Goal: Task Accomplishment & Management: Manage account settings

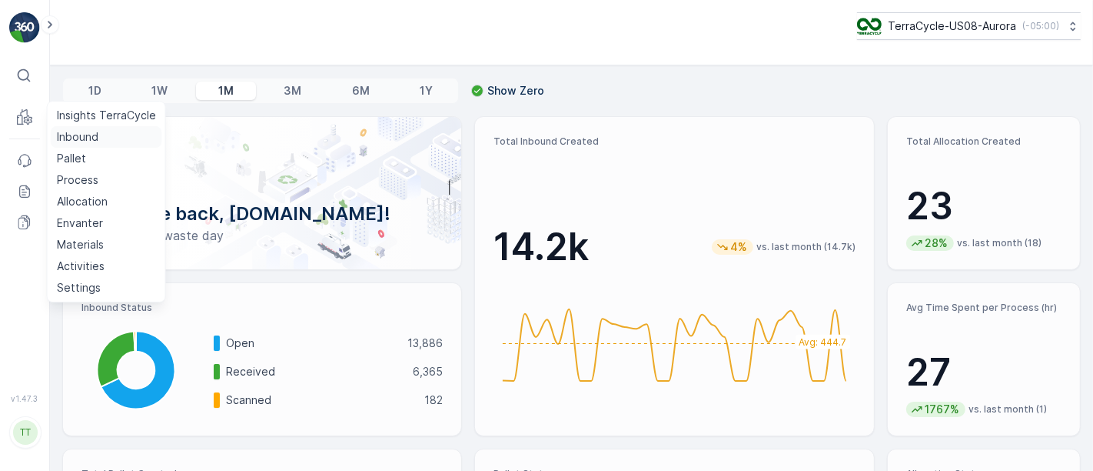
click at [76, 138] on p "Inbound" at bounding box center [78, 136] width 42 height 15
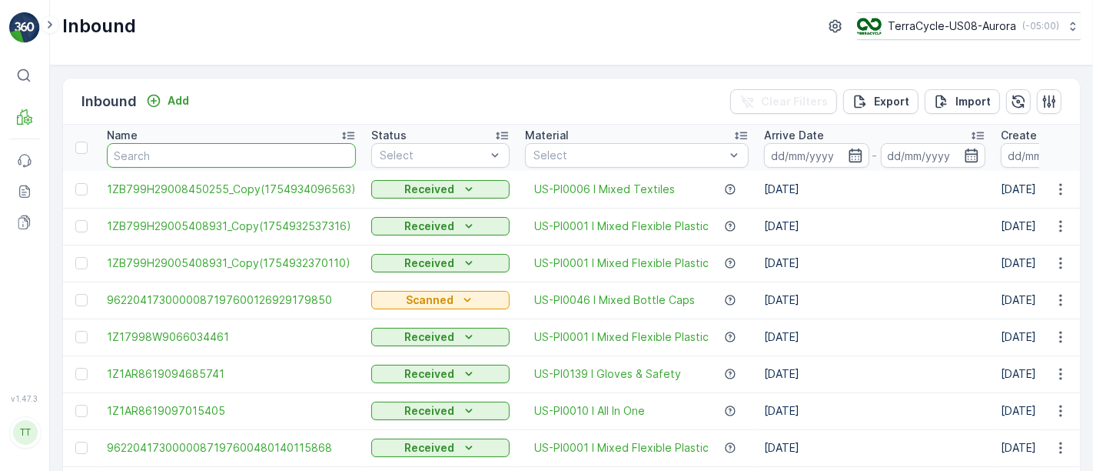
click at [216, 155] on input "text" at bounding box center [231, 155] width 249 height 25
paste input "1ZB799H29019201066"
type input "1ZB799H29019201066"
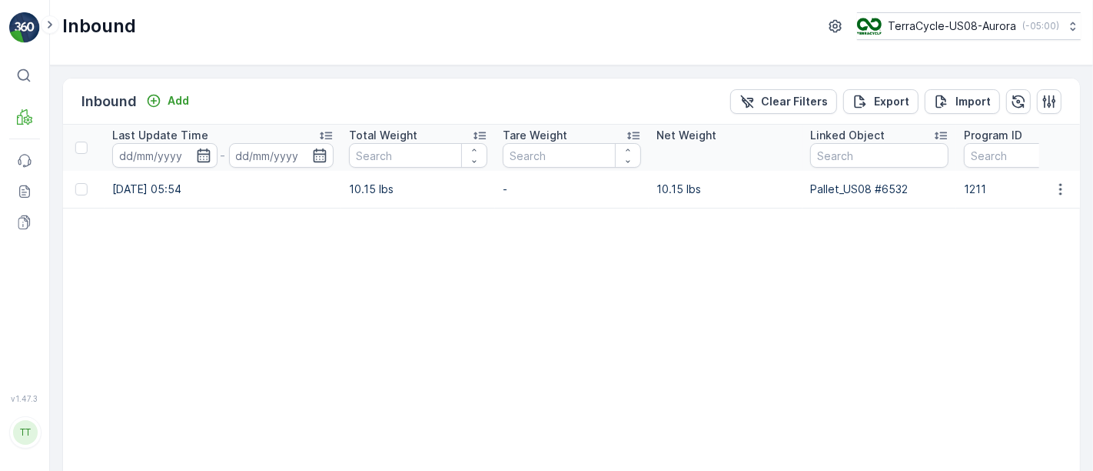
scroll to position [0, 1025]
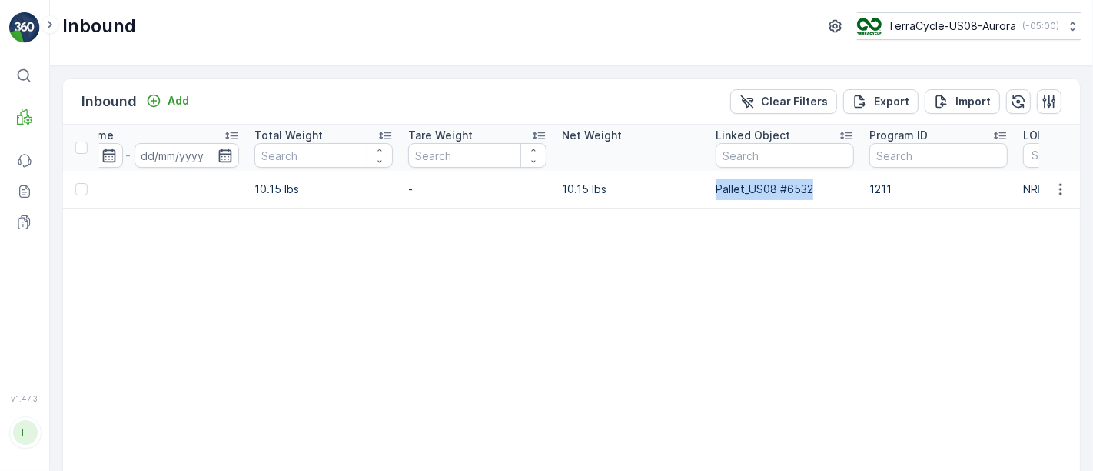
drag, startPoint x: 817, startPoint y: 183, endPoint x: 716, endPoint y: 190, distance: 101.0
click at [716, 190] on td "Pallet_US08 #6532" at bounding box center [785, 189] width 154 height 37
copy td "Pallet_US08 #6532"
click at [486, 410] on table "Name 1ZB799H29019201066 Status Select Material Select Arrive Date - Create Time…" at bounding box center [278, 312] width 2480 height 374
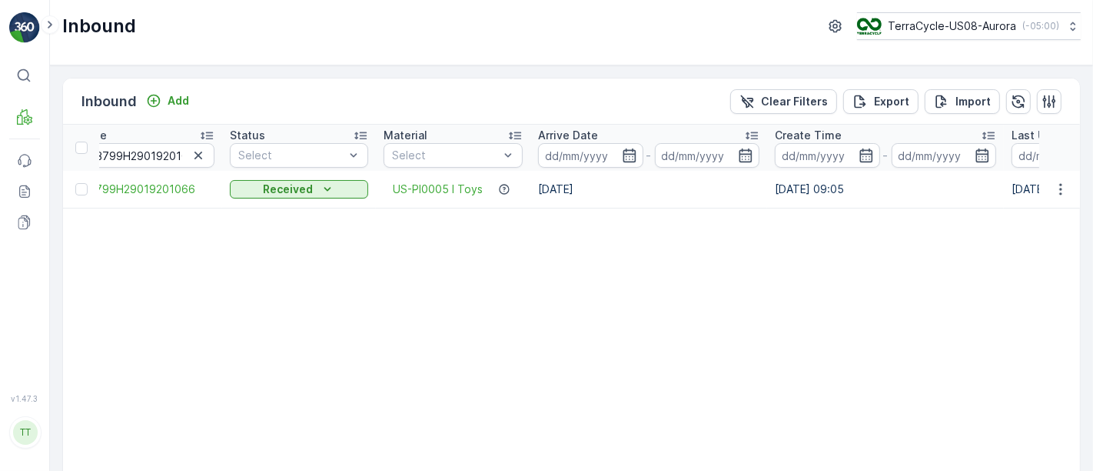
scroll to position [0, 0]
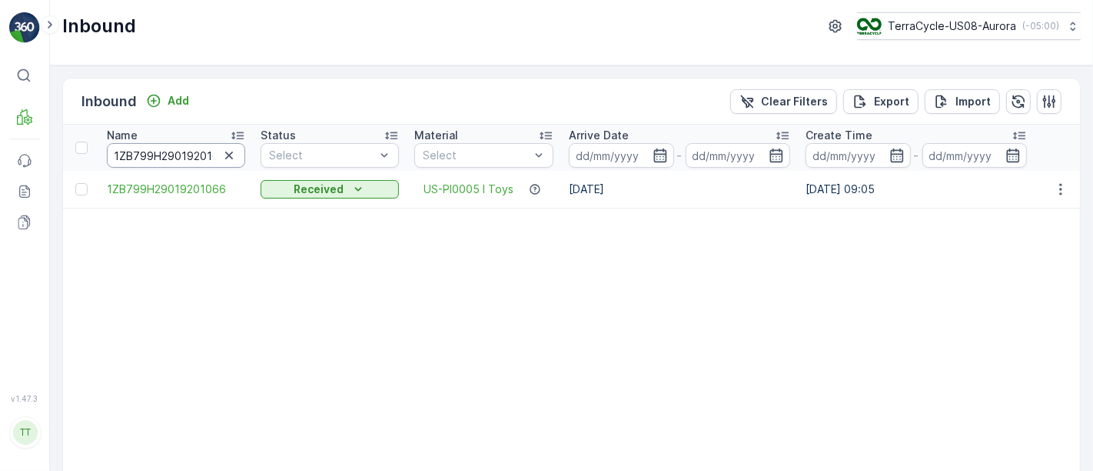
click at [180, 158] on input "1ZB799H29019201066" at bounding box center [176, 155] width 138 height 25
paste input "30288103"
type input "1ZB799H29030288103"
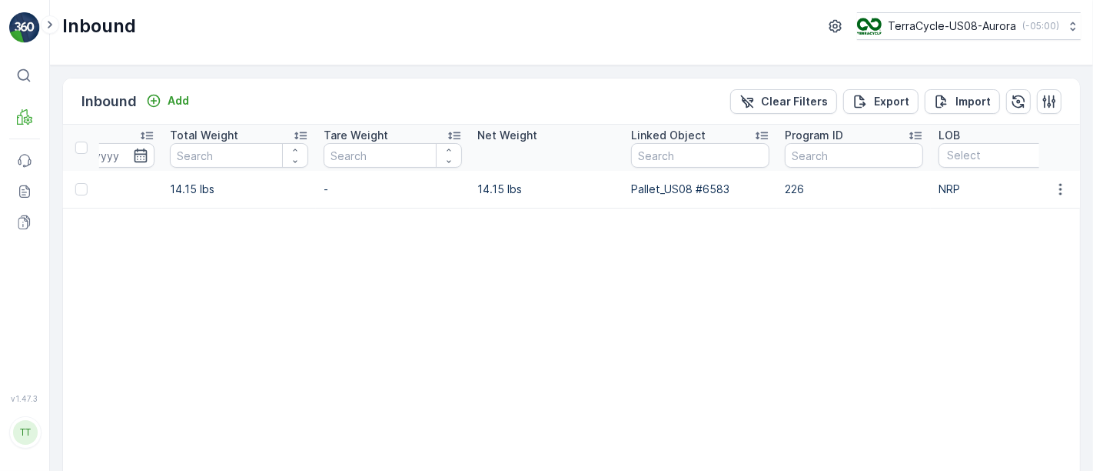
scroll to position [0, 1401]
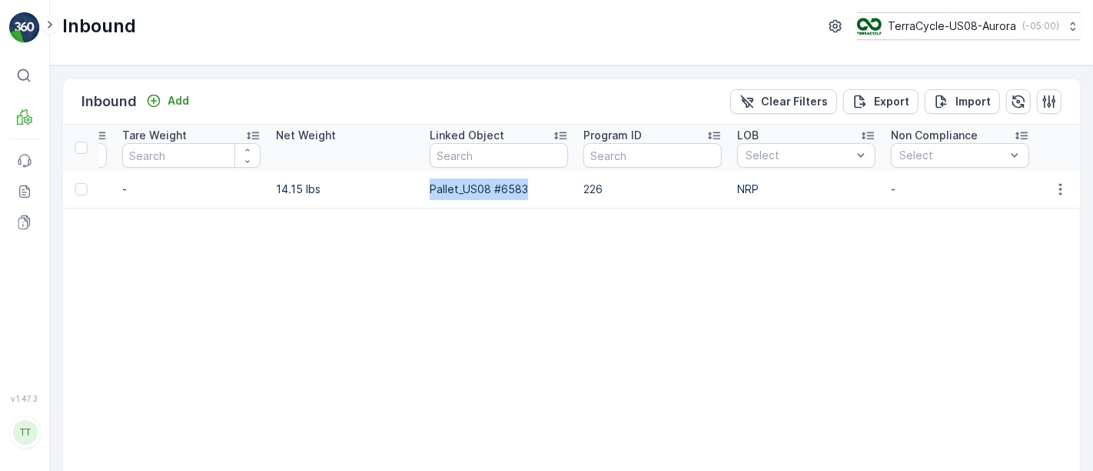
drag, startPoint x: 534, startPoint y: 188, endPoint x: 427, endPoint y: 196, distance: 106.4
click at [427, 196] on td "Pallet_US08 #6583" at bounding box center [499, 189] width 154 height 37
copy td "Pallet_US08 #6583"
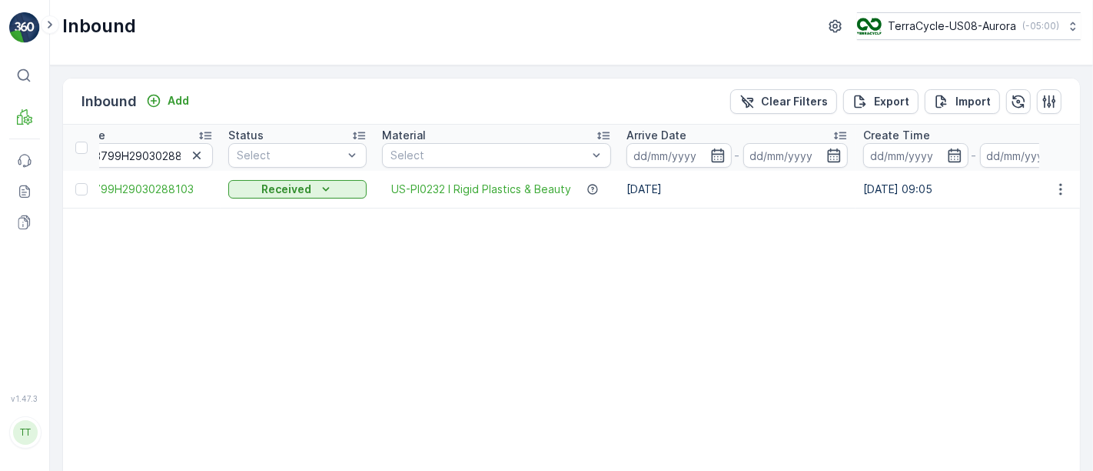
scroll to position [0, 0]
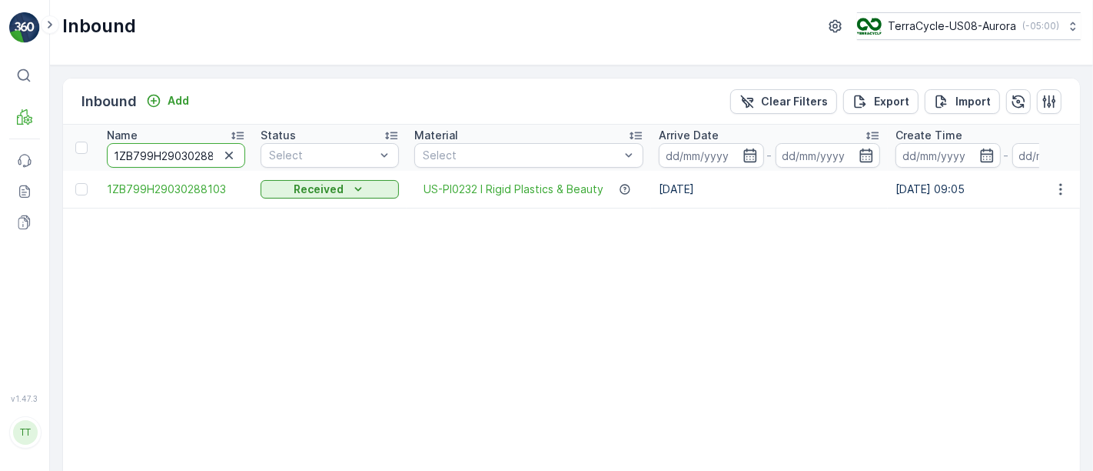
click at [205, 151] on input "1ZB799H29030288103" at bounding box center [176, 155] width 138 height 25
paste input "5640936"
type input "1ZB799H29035640936"
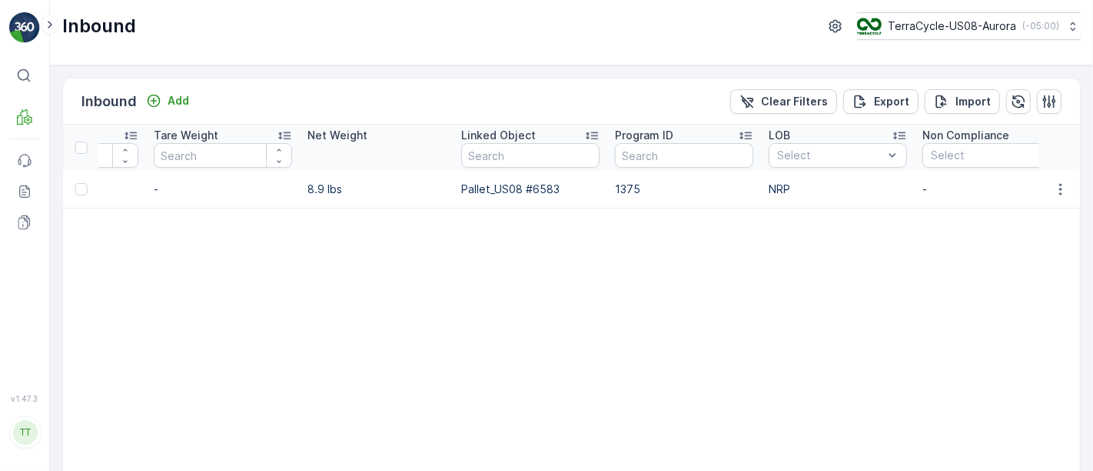
scroll to position [0, 1435]
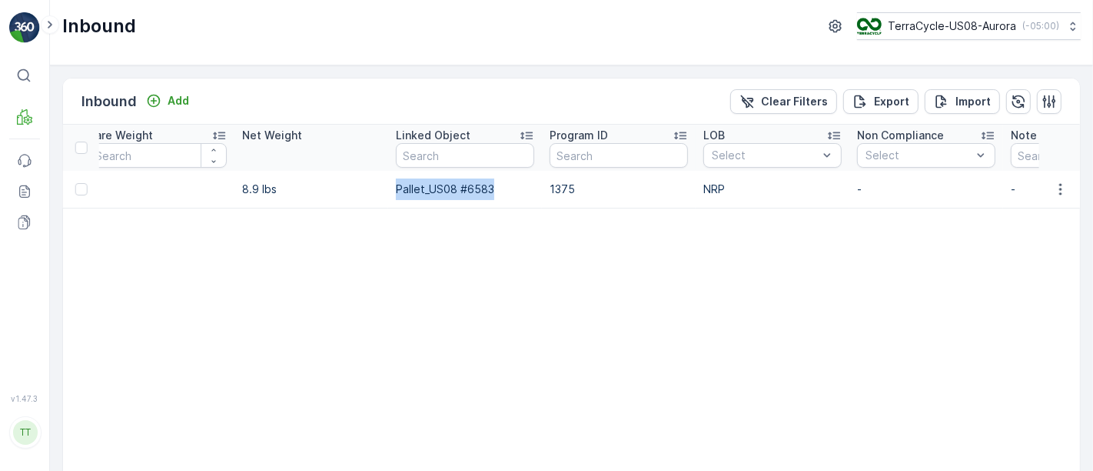
drag, startPoint x: 498, startPoint y: 188, endPoint x: 391, endPoint y: 192, distance: 107.0
click at [391, 192] on td "Pallet_US08 #6583" at bounding box center [465, 189] width 154 height 37
copy td "Pallet_US08 #6583"
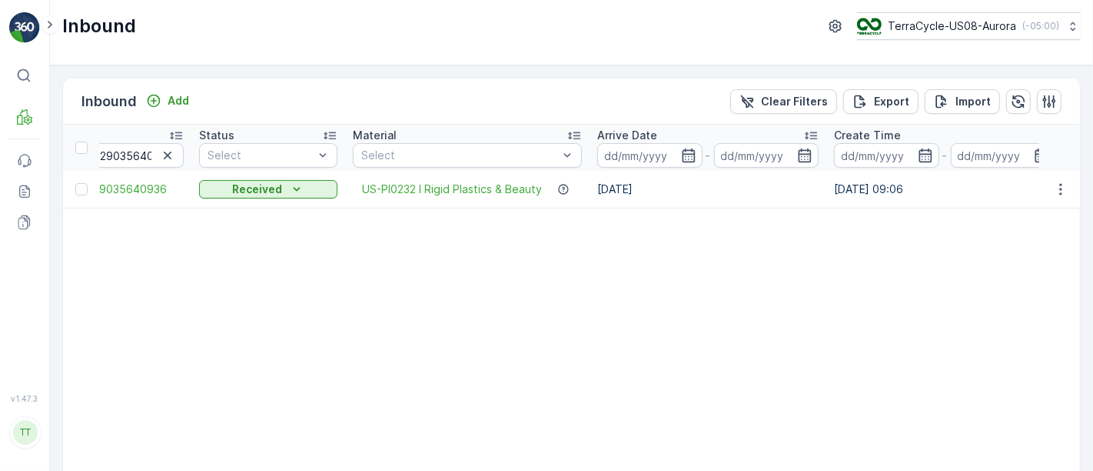
scroll to position [0, 0]
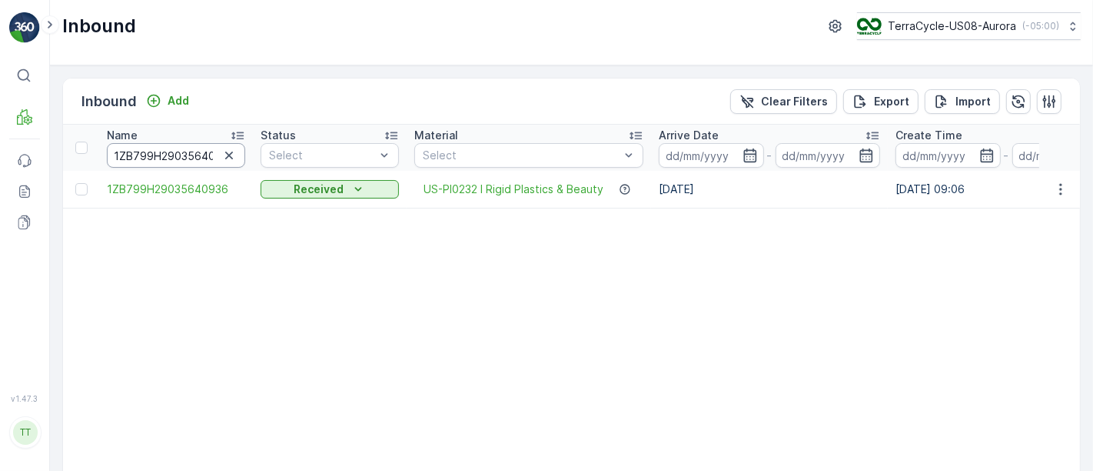
click at [177, 158] on input "1ZB799H29035640936" at bounding box center [176, 155] width 138 height 25
paste input "26000117"
type input "1ZB799H29026000117"
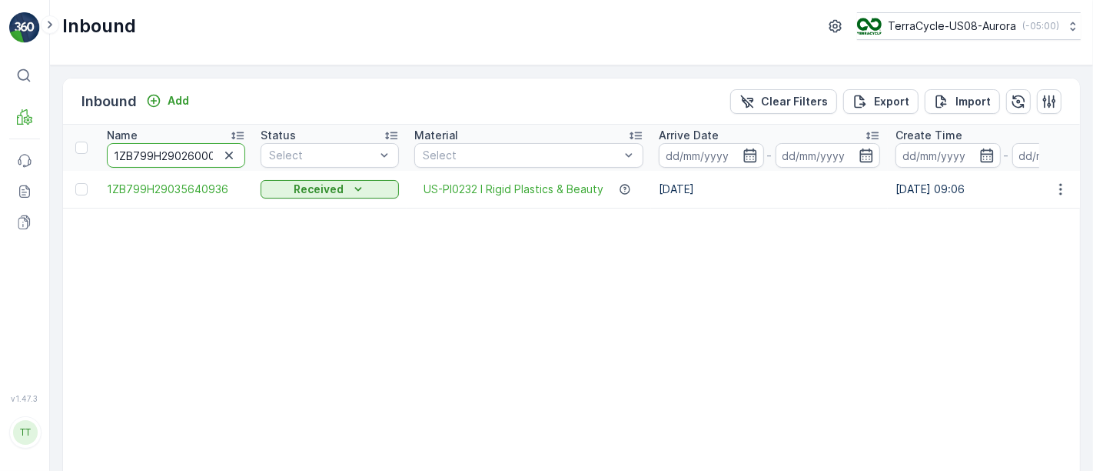
scroll to position [0, 15]
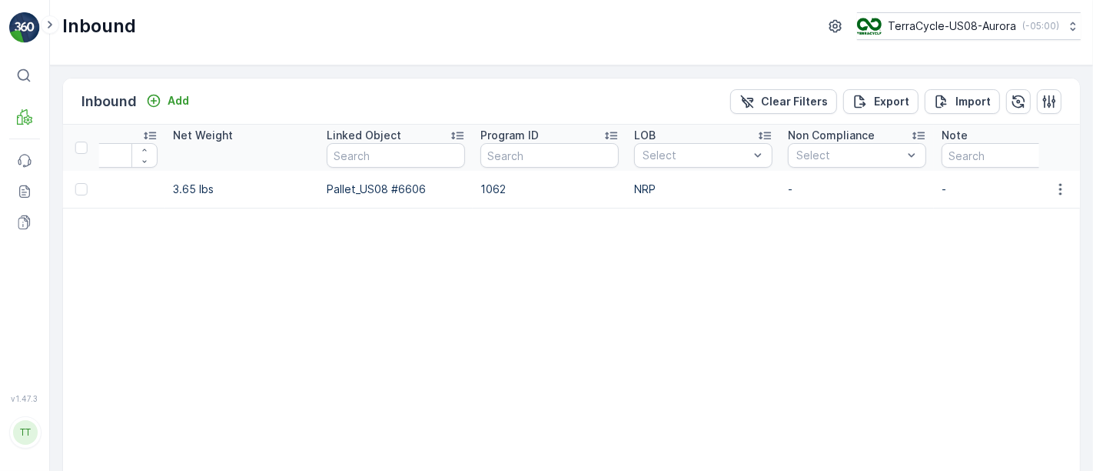
scroll to position [0, 1503]
drag, startPoint x: 429, startPoint y: 187, endPoint x: 319, endPoint y: 195, distance: 110.3
click at [319, 195] on td "Pallet_US08 #6606" at bounding box center [391, 189] width 154 height 37
copy td "Pallet_US08 #6606"
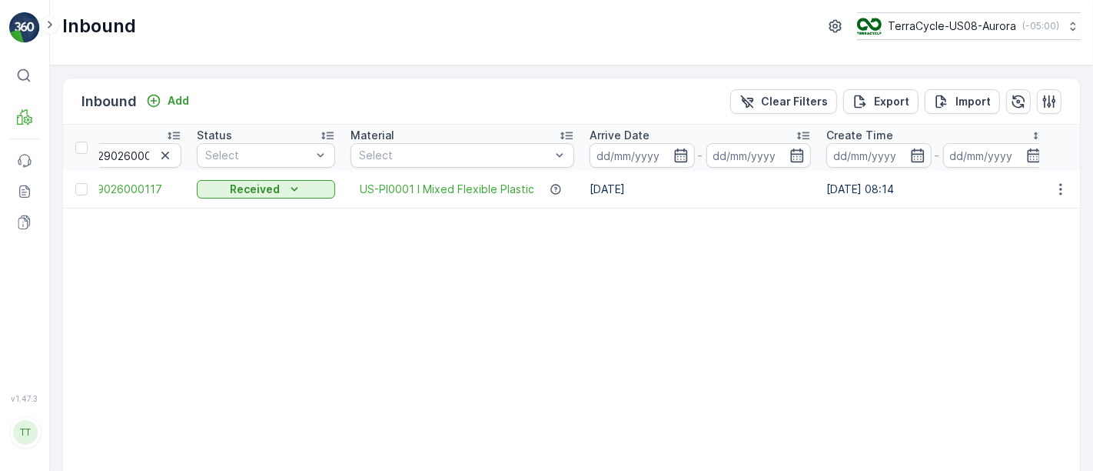
scroll to position [0, 0]
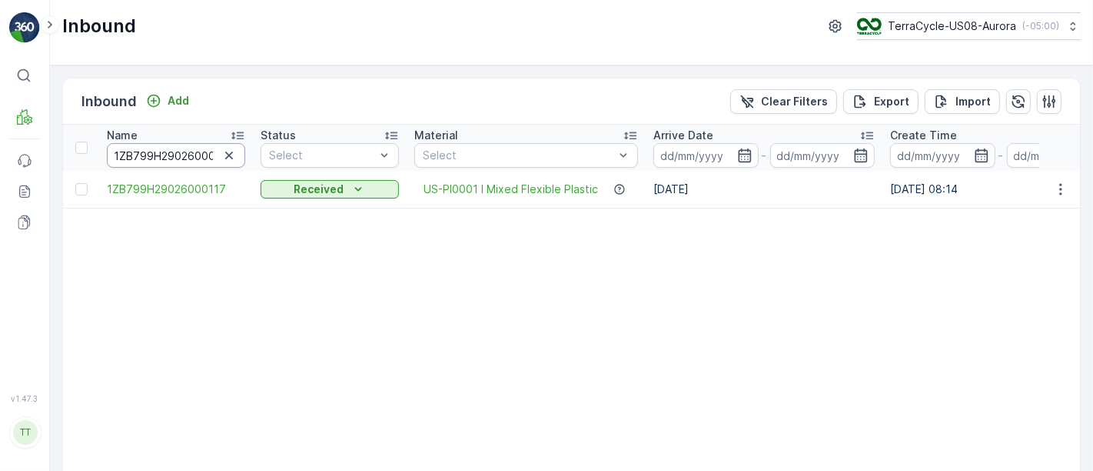
click at [183, 156] on input "1ZB799H29026000117" at bounding box center [176, 155] width 138 height 25
paste input "02575533"
type input "1ZB799H29002575533"
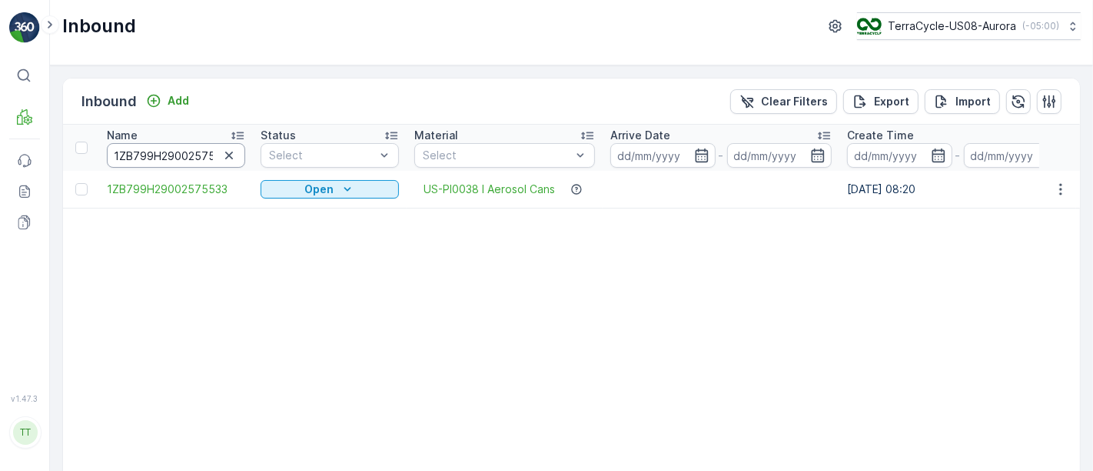
click at [161, 152] on input "1ZB799H29002575533" at bounding box center [176, 155] width 138 height 25
paste input "1874819"
type input "1ZB799H29001874819"
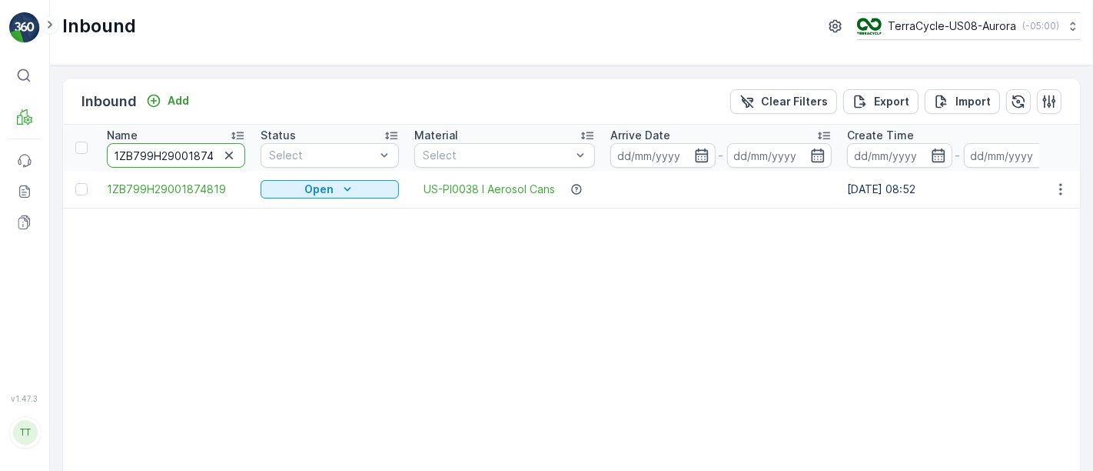
click at [170, 149] on input "1ZB799H29001874819" at bounding box center [176, 155] width 138 height 25
paste input "30684818"
type input "1ZB799H29030684818"
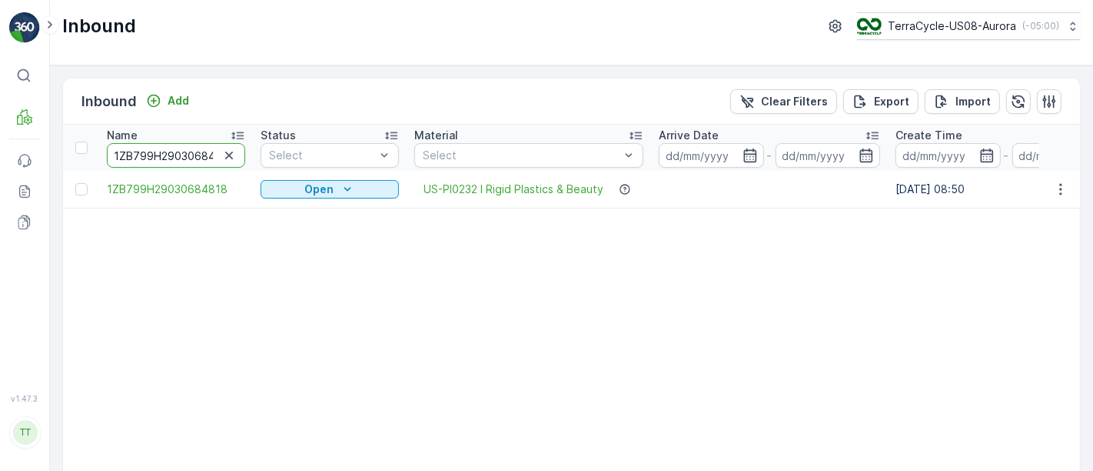
click at [146, 157] on input "1ZB799H29030684818" at bounding box center [176, 155] width 138 height 25
paste input "5863035"
type input "1ZB799H29035863035"
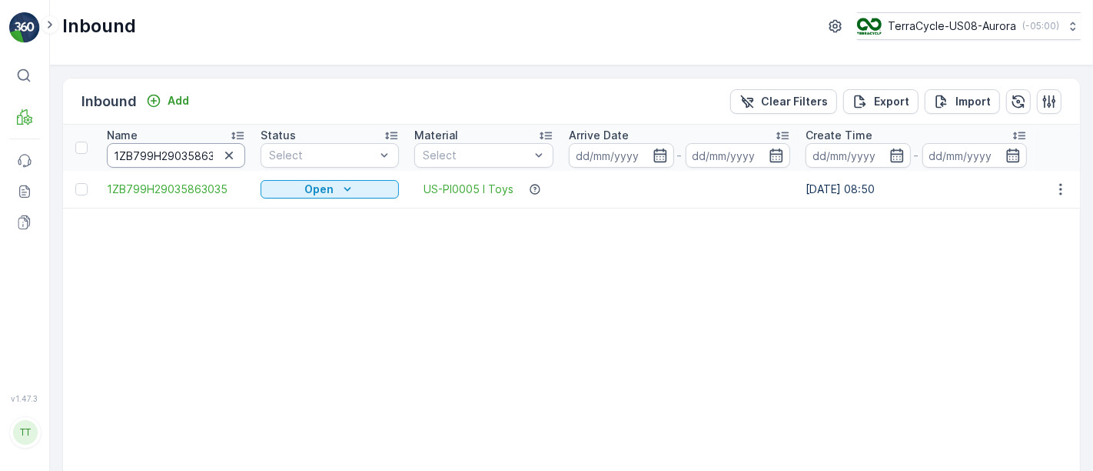
click at [178, 155] on input "1ZB799H29035863035" at bounding box center [176, 155] width 138 height 25
paste input "6132420"
type input "1ZB799H29036132420"
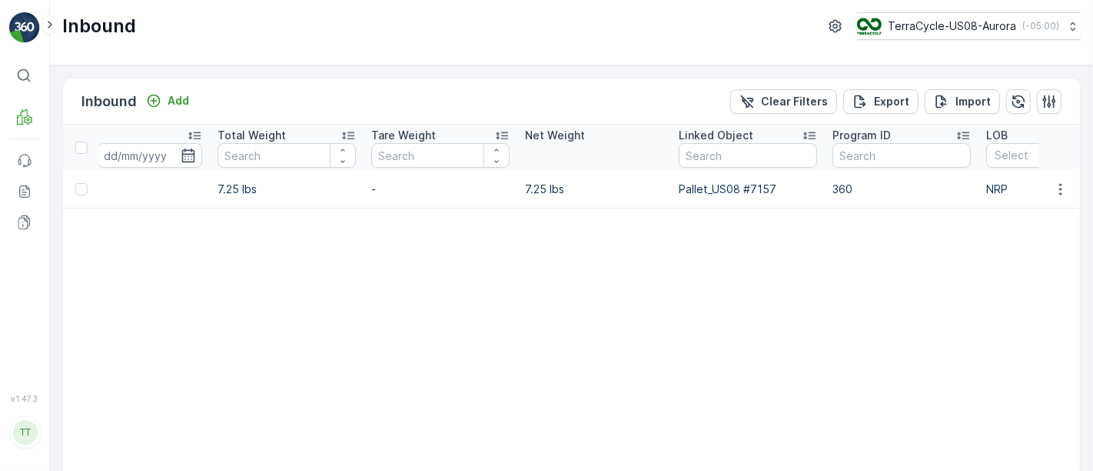
scroll to position [0, 1162]
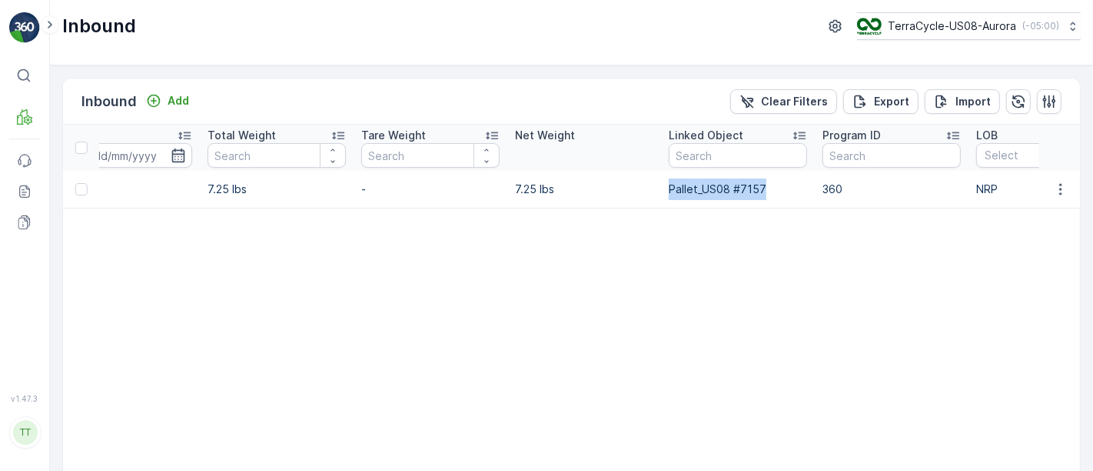
drag, startPoint x: 763, startPoint y: 189, endPoint x: 669, endPoint y: 193, distance: 94.7
click at [669, 193] on td "Pallet_US08 #7157" at bounding box center [738, 189] width 154 height 37
copy td "Pallet_US08 #7157"
click at [680, 334] on table "Name 1ZB799H29036132420 Status Select Material Select Arrive Date - Create Time…" at bounding box center [186, 312] width 2570 height 374
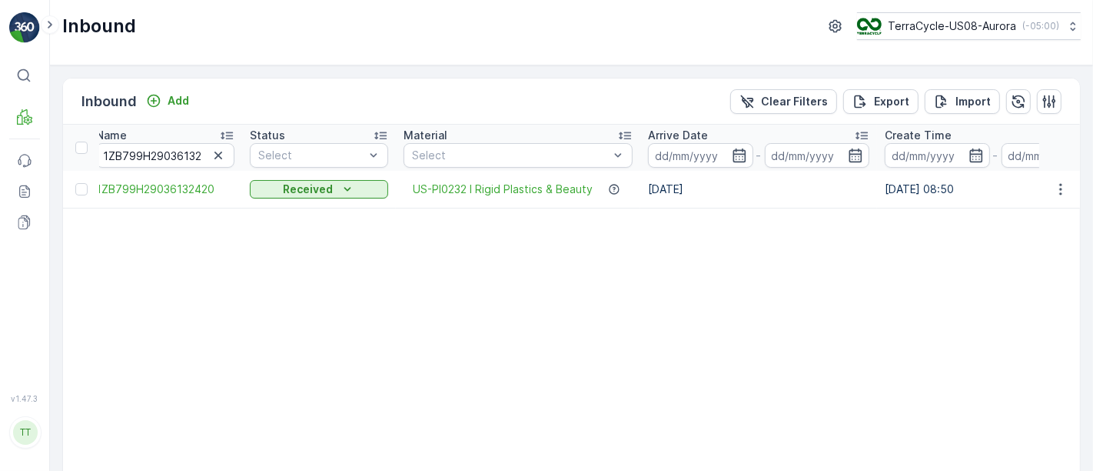
scroll to position [0, 0]
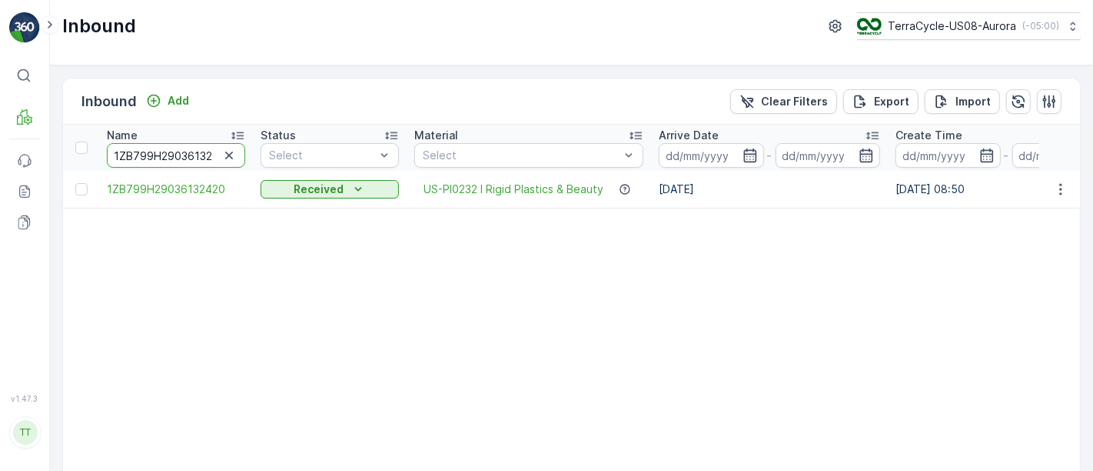
click at [159, 156] on input "1ZB799H29036132420" at bounding box center [176, 155] width 138 height 25
paste input "14203126"
type input "1ZB799H29014203126"
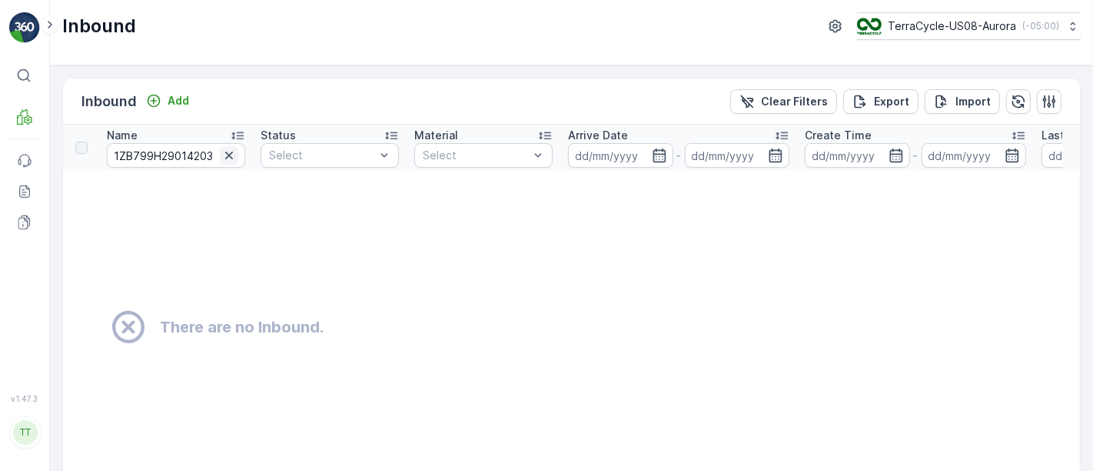
click at [228, 154] on icon "button" at bounding box center [229, 155] width 8 height 8
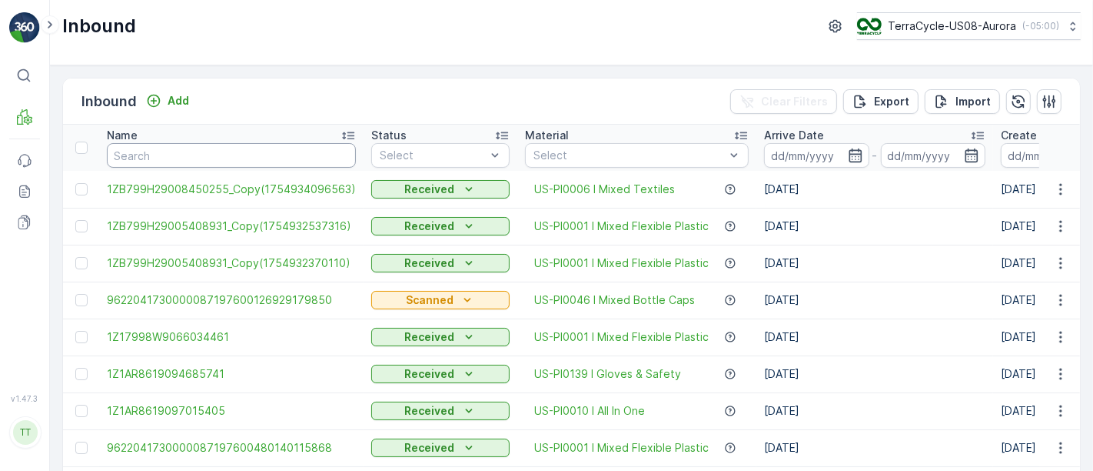
click at [161, 155] on input "text" at bounding box center [231, 155] width 249 height 25
paste input "1ZB799H29030684818"
type input "1ZB799H29030684818"
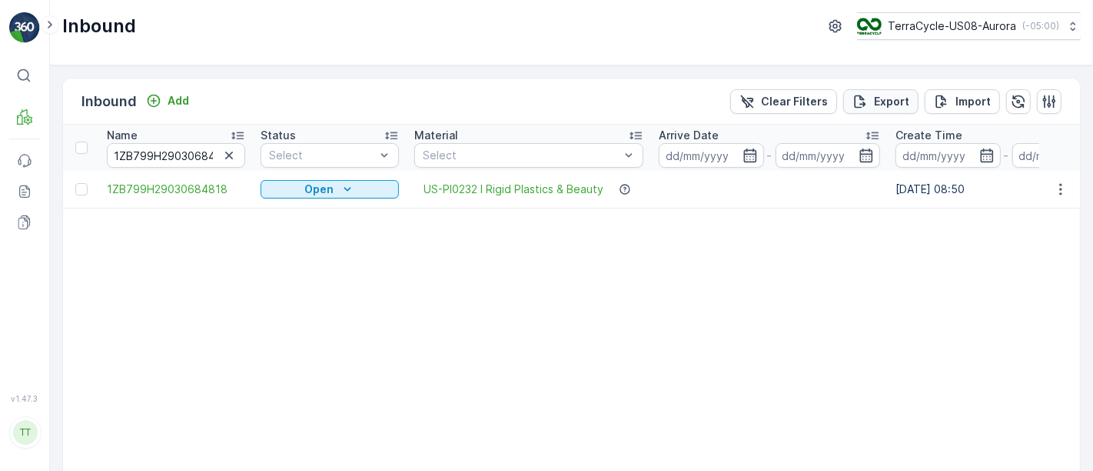
click at [900, 101] on p "Export" at bounding box center [891, 101] width 35 height 15
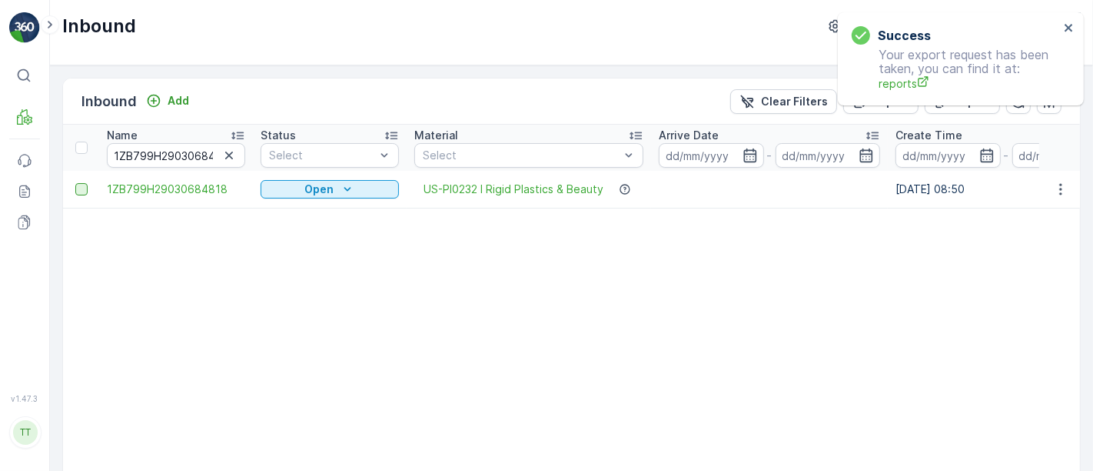
click at [81, 190] on div at bounding box center [81, 189] width 12 height 12
click at [75, 183] on input "checkbox" at bounding box center [75, 183] width 0 height 0
click at [1066, 23] on icon "close" at bounding box center [1069, 28] width 11 height 12
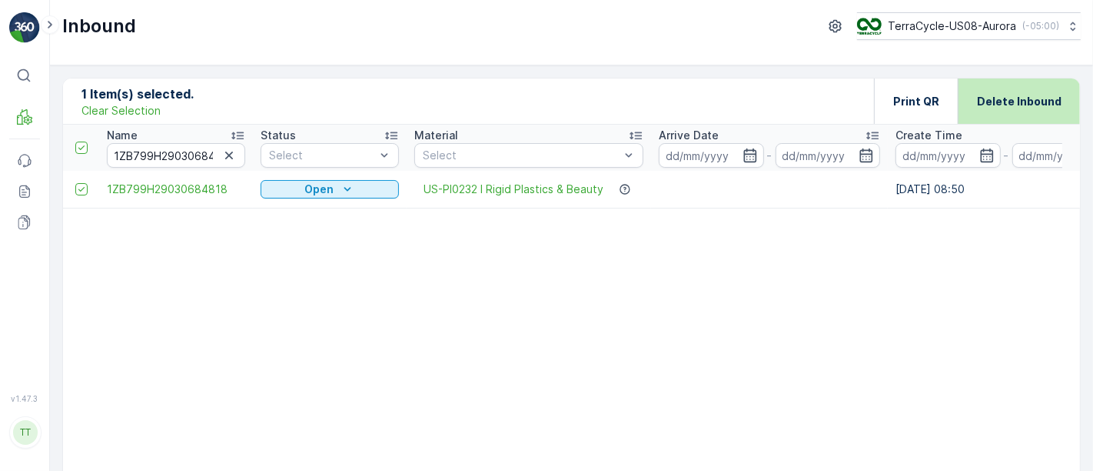
click at [1016, 109] on div "Delete Inbound" at bounding box center [1019, 100] width 85 height 45
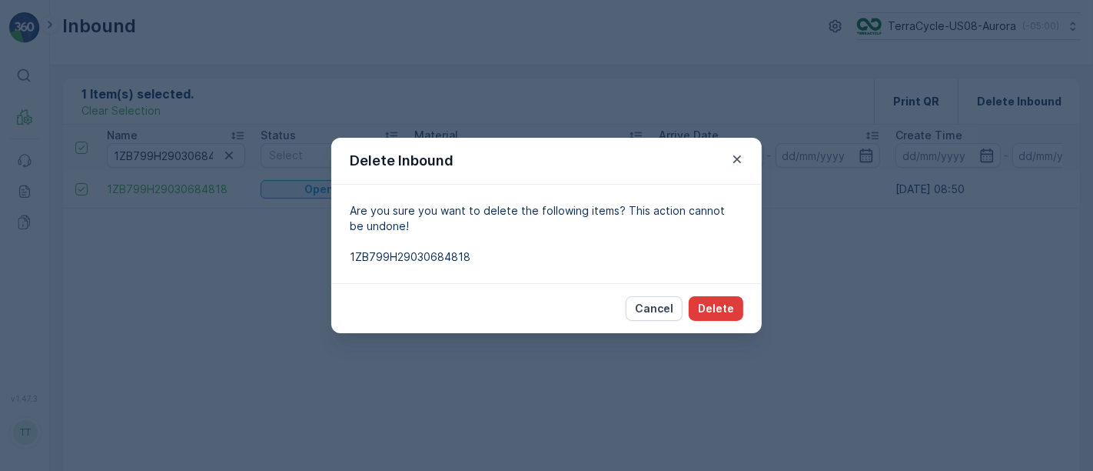
click at [714, 304] on p "Delete" at bounding box center [716, 308] width 36 height 15
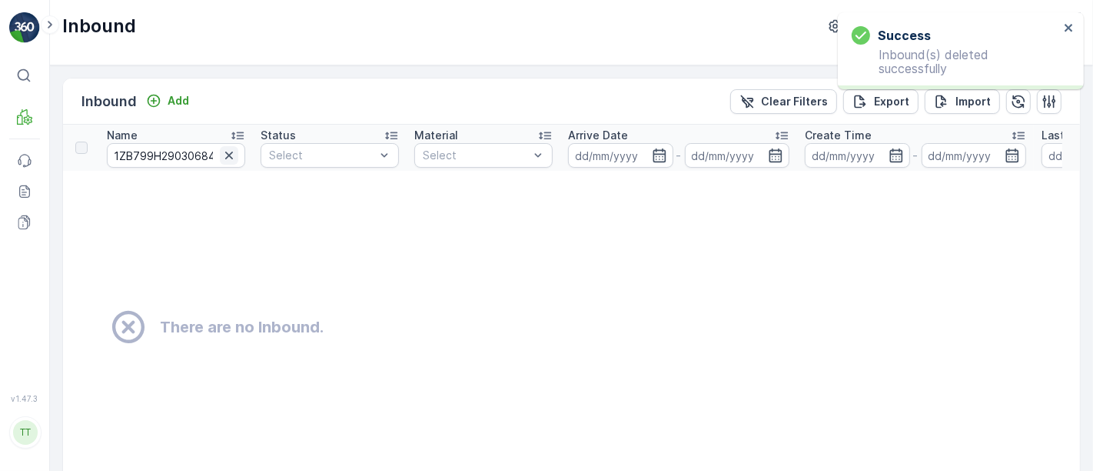
click at [226, 155] on icon "button" at bounding box center [228, 155] width 15 height 15
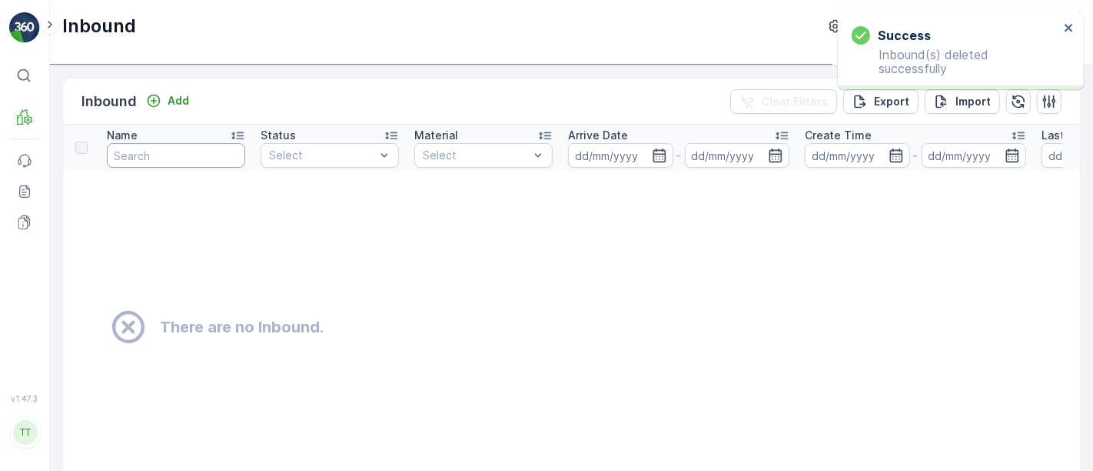
click at [174, 157] on input "text" at bounding box center [176, 155] width 138 height 25
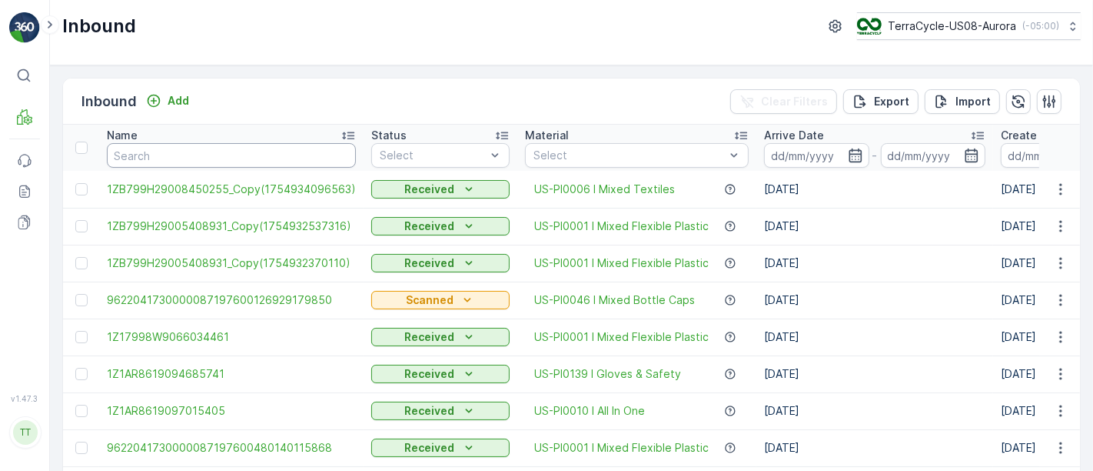
click at [174, 157] on input "text" at bounding box center [231, 155] width 249 height 25
paste input "1ZB799H29035863035"
type input "1ZB799H29035863035"
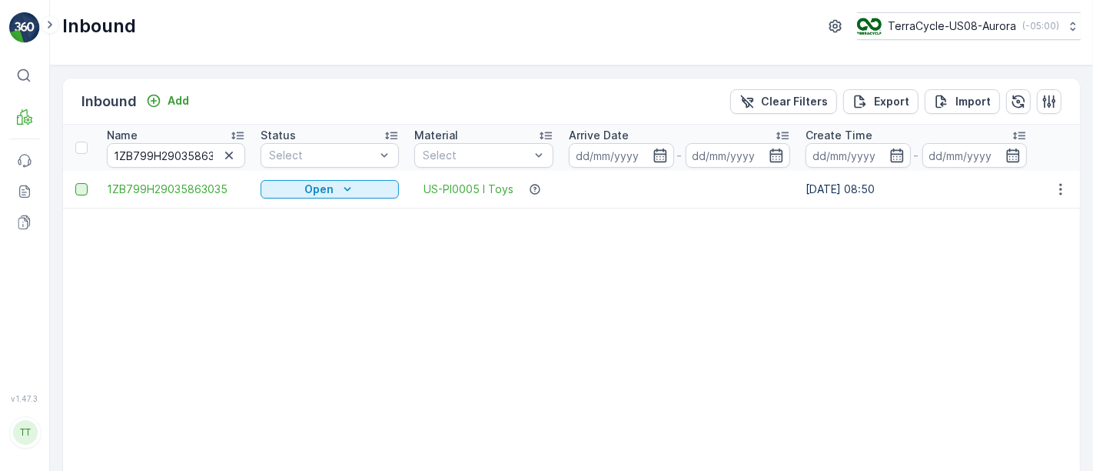
click at [77, 191] on div at bounding box center [81, 189] width 12 height 12
click at [75, 183] on input "checkbox" at bounding box center [75, 183] width 0 height 0
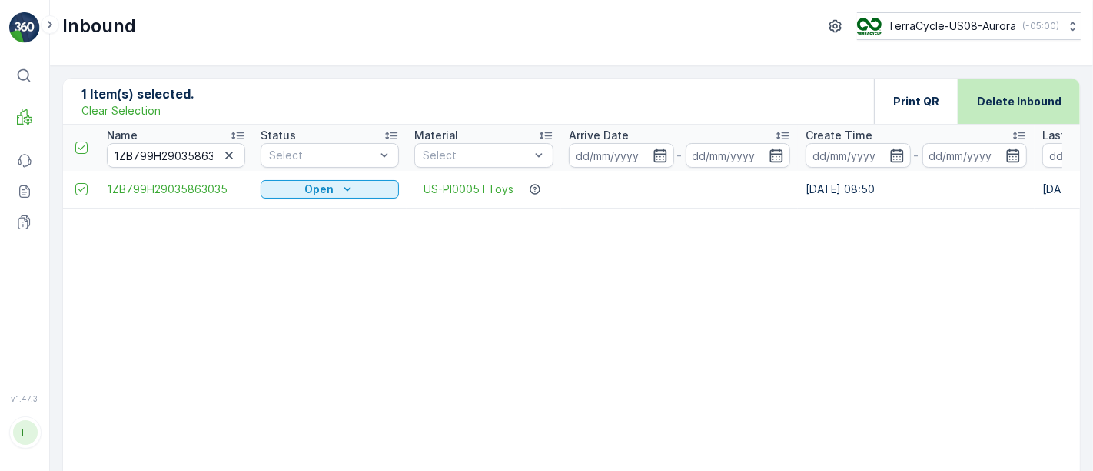
click at [1036, 98] on p "Delete Inbound" at bounding box center [1019, 101] width 85 height 15
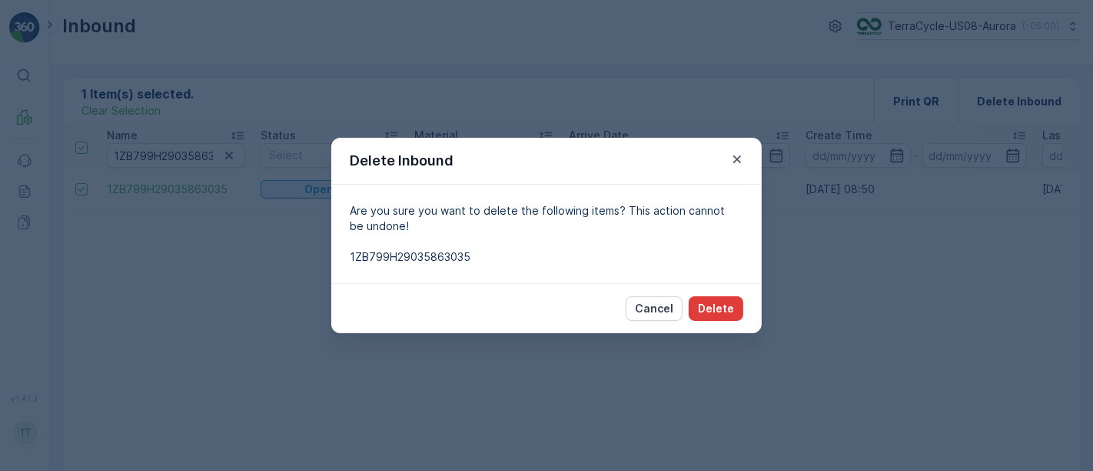
click at [708, 314] on p "Delete" at bounding box center [716, 308] width 36 height 15
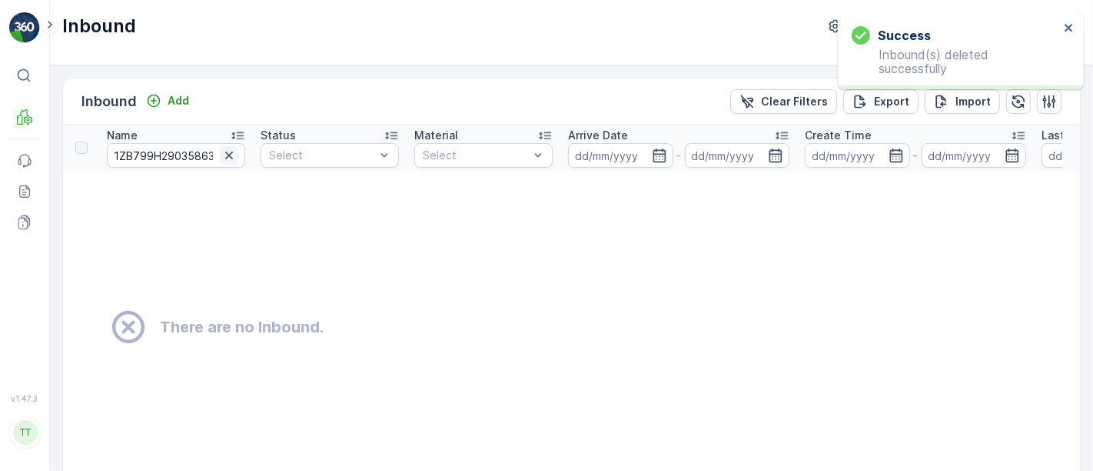
click at [228, 156] on icon "button" at bounding box center [228, 155] width 15 height 15
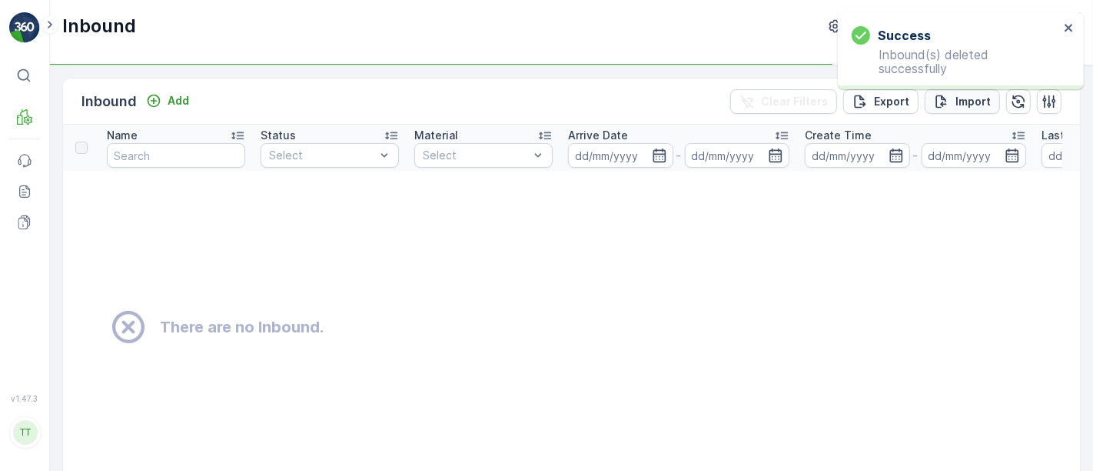
click at [956, 101] on p "Import" at bounding box center [973, 101] width 35 height 15
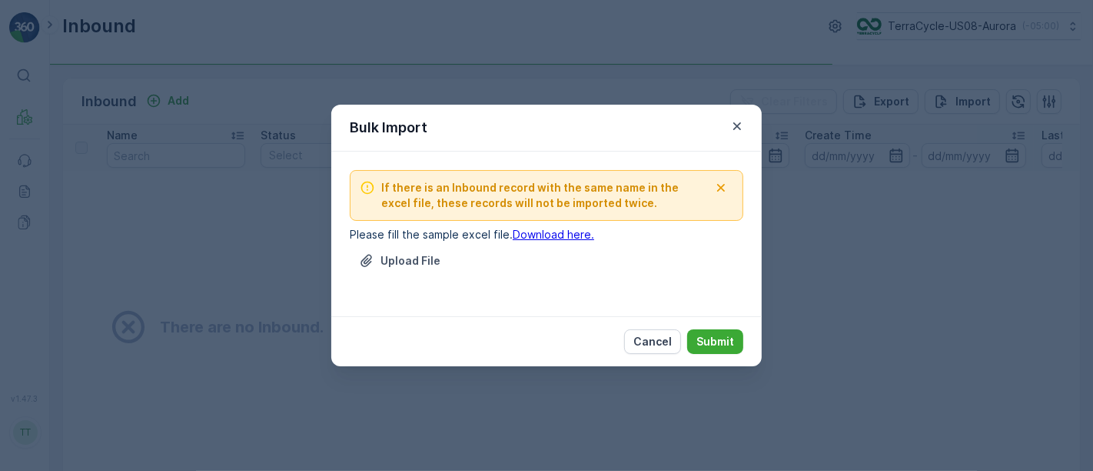
click at [534, 234] on link "Download here." at bounding box center [554, 234] width 82 height 13
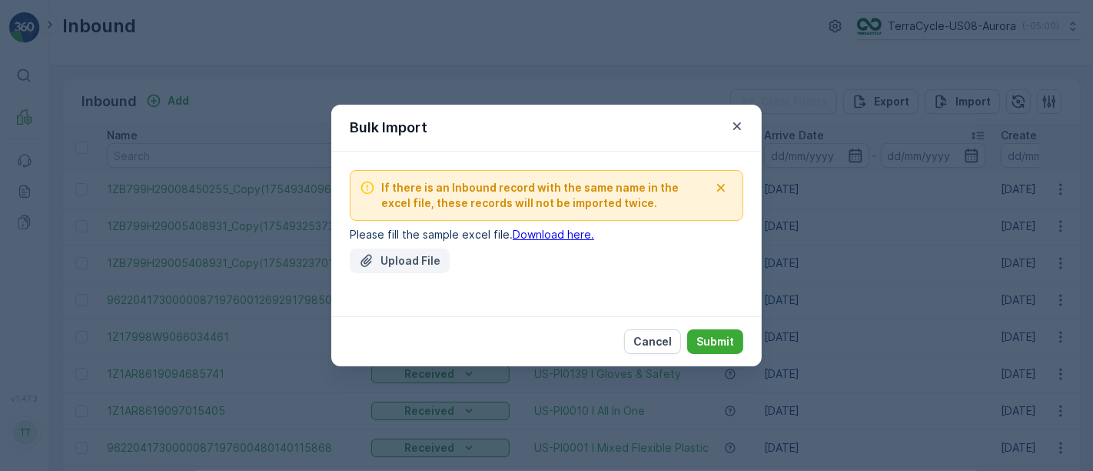
click at [407, 255] on p "Upload File" at bounding box center [411, 260] width 60 height 15
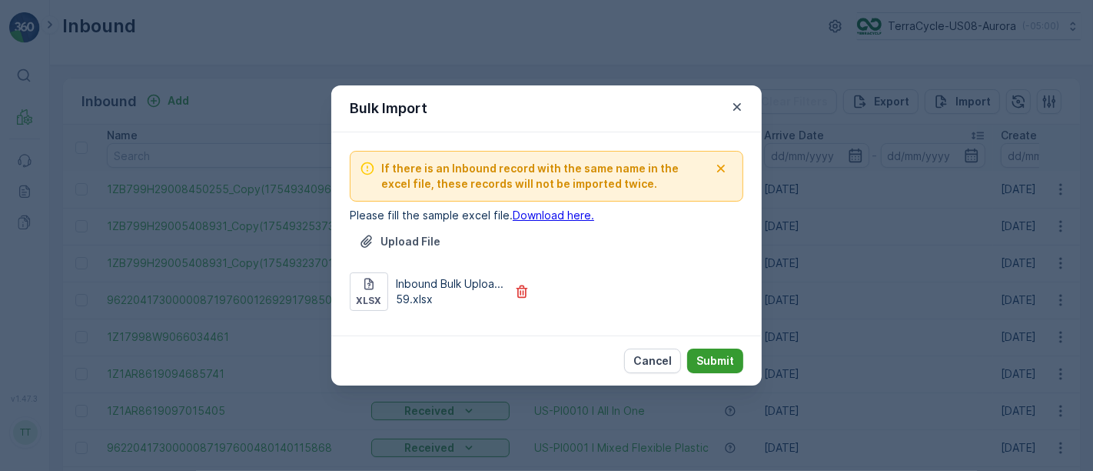
click at [731, 359] on p "Submit" at bounding box center [716, 360] width 38 height 15
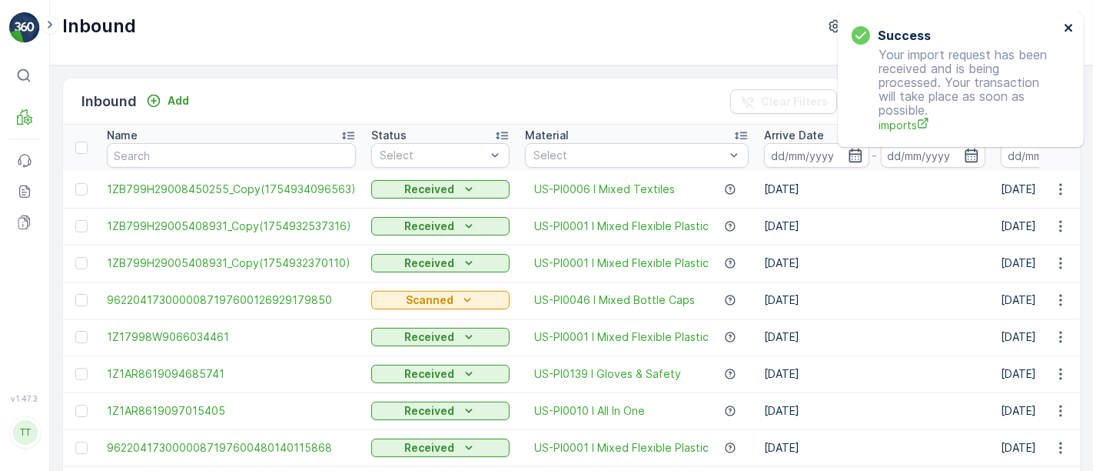
click at [1071, 30] on icon "close" at bounding box center [1069, 28] width 8 height 8
